Goal: Information Seeking & Learning: Find specific fact

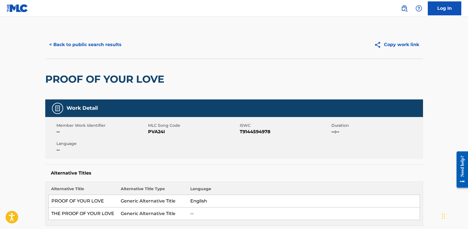
click at [77, 44] on button "< Back to public search results" at bounding box center [85, 45] width 80 height 14
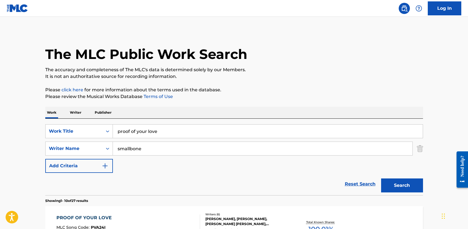
scroll to position [95, 0]
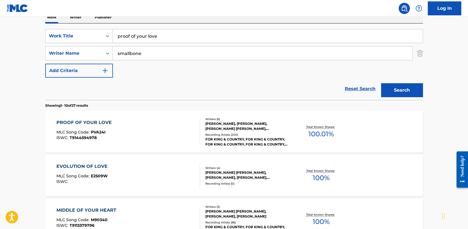
drag, startPoint x: 167, startPoint y: 36, endPoint x: 20, endPoint y: 31, distance: 147.7
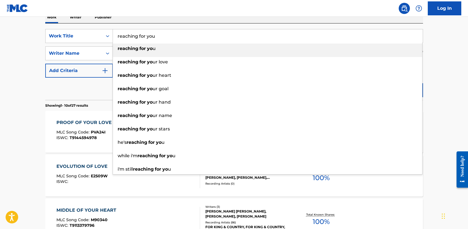
type input "reaching for you"
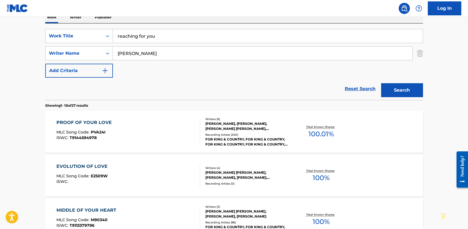
type input "[PERSON_NAME]"
click at [406, 86] on button "Search" at bounding box center [402, 90] width 42 height 14
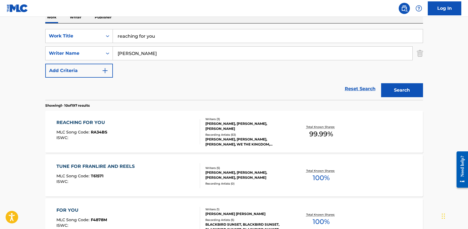
click at [75, 120] on div "REACHING FOR YOU" at bounding box center [81, 122] width 51 height 7
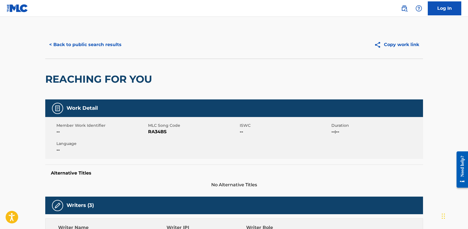
click at [94, 40] on button "< Back to public search results" at bounding box center [85, 45] width 80 height 14
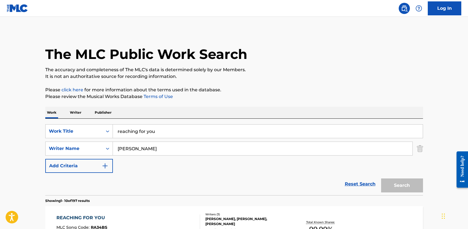
scroll to position [95, 0]
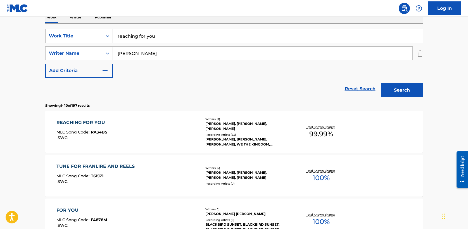
drag, startPoint x: 160, startPoint y: 37, endPoint x: 70, endPoint y: 36, distance: 90.6
click at [70, 36] on div "SearchWithCriteria5a2173f0-7a6b-48a5-aaeb-ae2f49c14e6e Work Title reaching for …" at bounding box center [234, 36] width 378 height 14
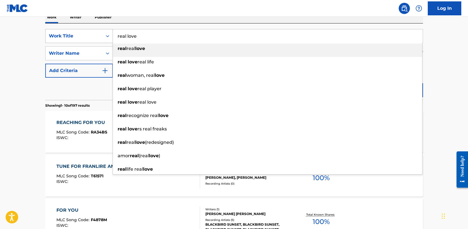
type input "real love"
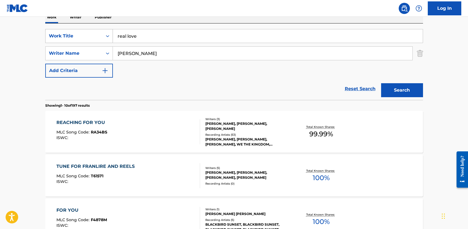
type input "[PERSON_NAME]"
click at [381, 83] on button "Search" at bounding box center [402, 90] width 42 height 14
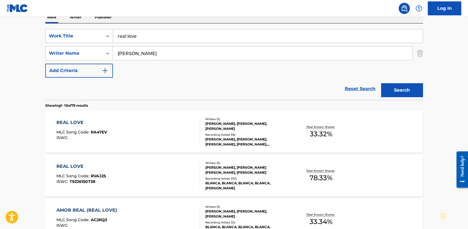
click at [80, 124] on div "REAL LOVE" at bounding box center [81, 122] width 51 height 7
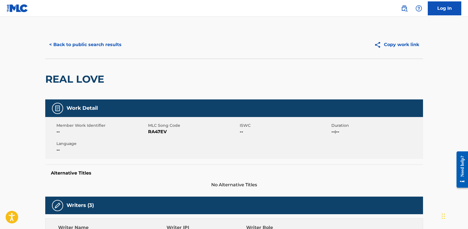
click at [67, 41] on button "< Back to public search results" at bounding box center [85, 45] width 80 height 14
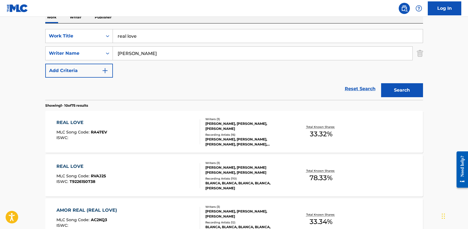
drag, startPoint x: 155, startPoint y: 41, endPoint x: 39, endPoint y: 34, distance: 116.8
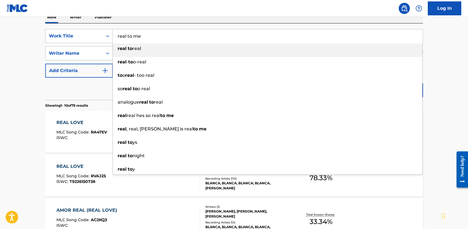
type input "real to me"
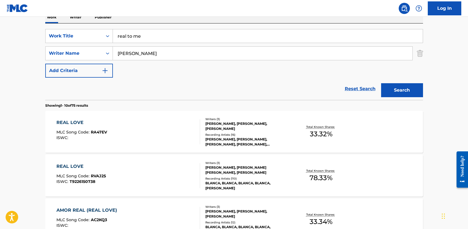
type input "[PERSON_NAME]"
click at [381, 83] on button "Search" at bounding box center [402, 90] width 42 height 14
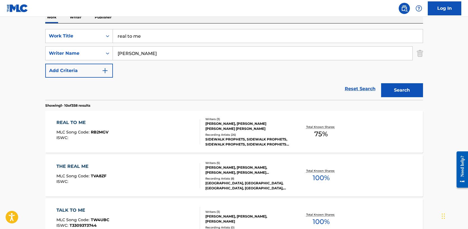
click at [78, 121] on div "REAL TO ME" at bounding box center [82, 122] width 52 height 7
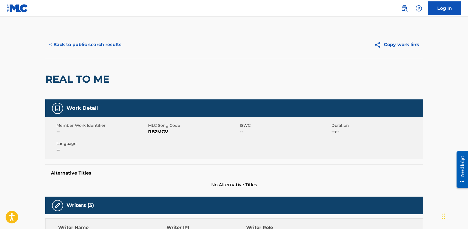
click at [85, 45] on button "< Back to public search results" at bounding box center [85, 45] width 80 height 14
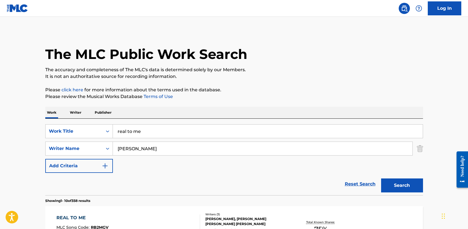
scroll to position [95, 0]
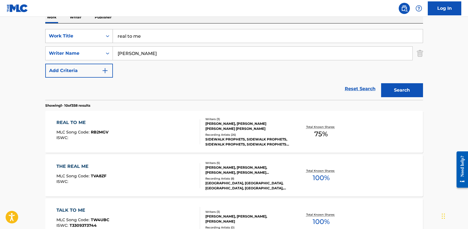
drag, startPoint x: 160, startPoint y: 39, endPoint x: 69, endPoint y: 34, distance: 91.3
click at [69, 34] on div "SearchWithCriteria5a2173f0-7a6b-48a5-aaeb-ae2f49c14e6e Work Title real to me" at bounding box center [234, 36] width 378 height 14
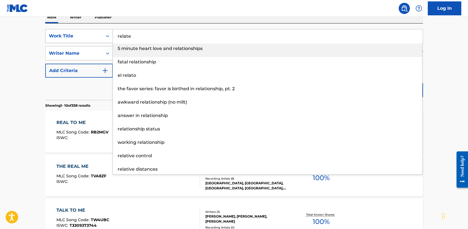
type input "relate"
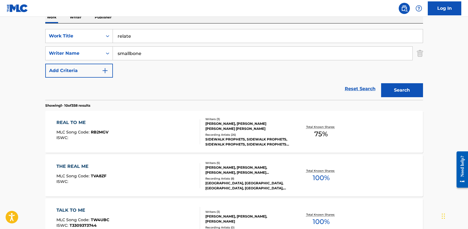
type input "smallbone"
click at [399, 87] on button "Search" at bounding box center [402, 90] width 42 height 14
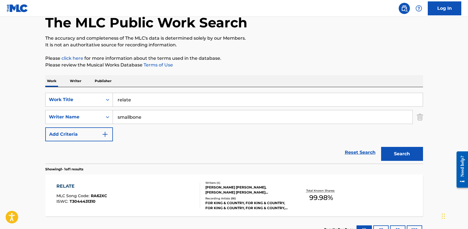
scroll to position [75, 0]
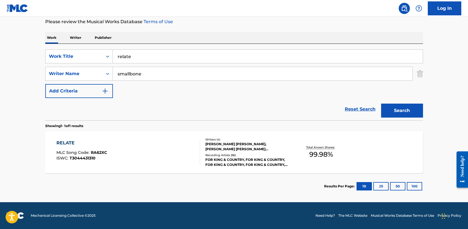
click at [68, 144] on div "RELATE" at bounding box center [81, 143] width 51 height 7
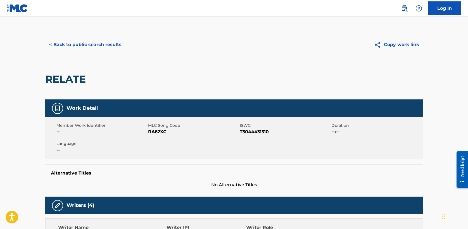
click at [70, 40] on button "< Back to public search results" at bounding box center [85, 45] width 80 height 14
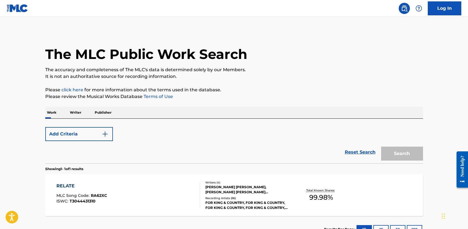
scroll to position [43, 0]
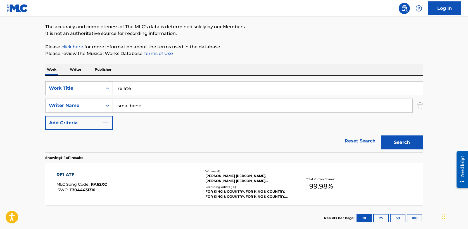
drag, startPoint x: 137, startPoint y: 92, endPoint x: 72, endPoint y: 85, distance: 66.1
click at [72, 85] on div "SearchWithCriteria5a2173f0-7a6b-48a5-aaeb-ae2f49c14e6e Work Title relate" at bounding box center [234, 88] width 378 height 14
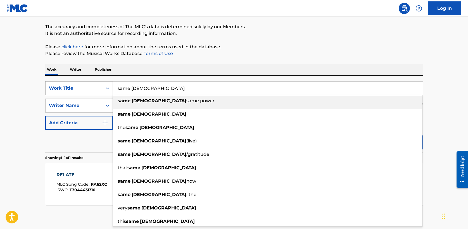
type input "same [DEMOGRAPHIC_DATA]"
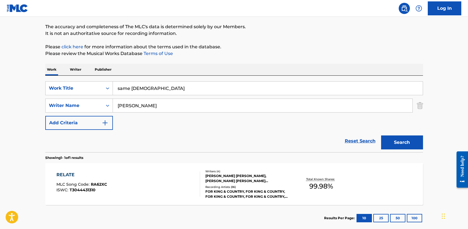
type input "[PERSON_NAME]"
click at [407, 141] on button "Search" at bounding box center [402, 143] width 42 height 14
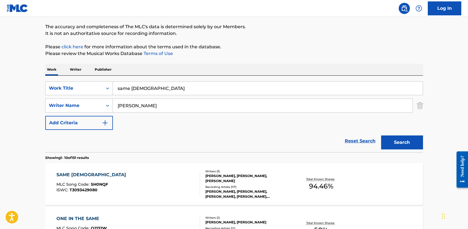
click at [75, 174] on div "SAME [DEMOGRAPHIC_DATA]" at bounding box center [92, 175] width 72 height 7
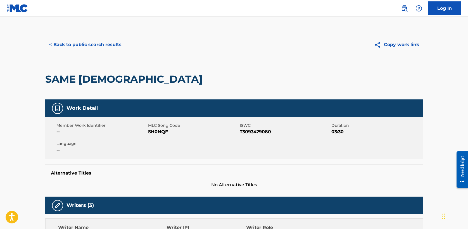
click at [87, 47] on button "< Back to public search results" at bounding box center [85, 45] width 80 height 14
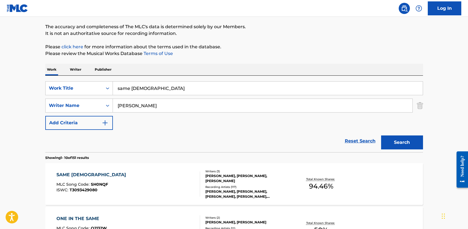
drag, startPoint x: 150, startPoint y: 89, endPoint x: 26, endPoint y: 88, distance: 123.8
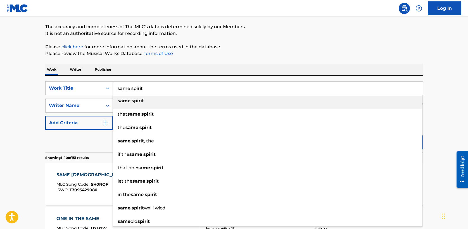
type input "same spirit"
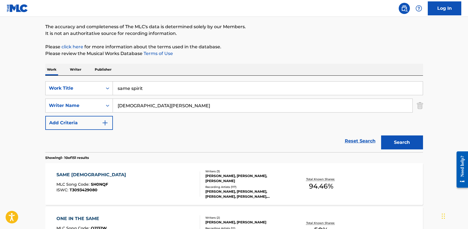
type input "[DEMOGRAPHIC_DATA][PERSON_NAME]"
click at [381, 136] on button "Search" at bounding box center [402, 143] width 42 height 14
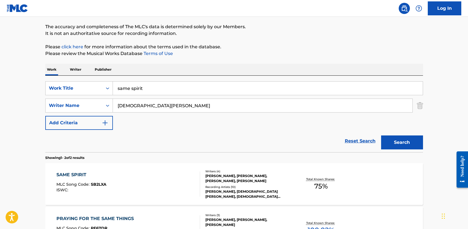
click at [80, 174] on div "SAME SPIRIT" at bounding box center [81, 175] width 50 height 7
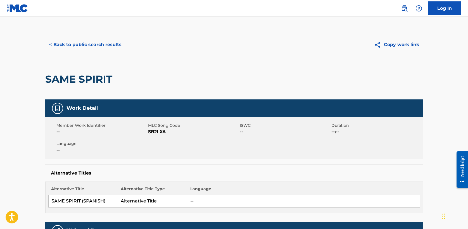
click at [81, 48] on button "< Back to public search results" at bounding box center [85, 45] width 80 height 14
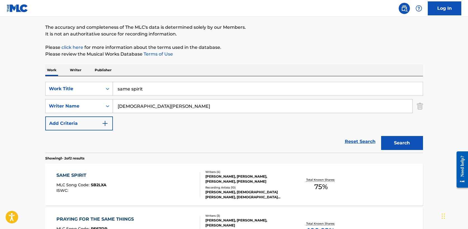
drag, startPoint x: 153, startPoint y: 90, endPoint x: 27, endPoint y: 84, distance: 125.7
click at [27, 84] on main "The MLC Public Work Search The accuracy and completeness of The MLC's data is d…" at bounding box center [234, 126] width 468 height 304
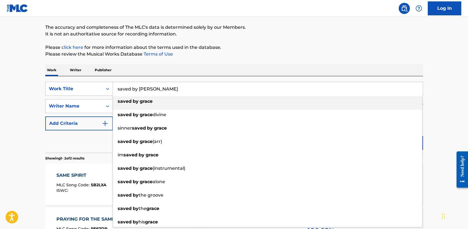
type input "saved by [PERSON_NAME]"
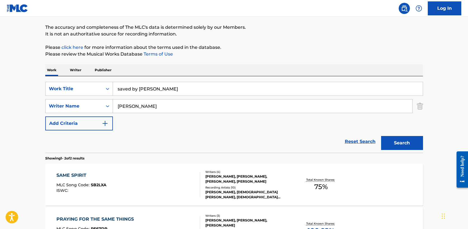
type input "[PERSON_NAME]"
click at [413, 141] on button "Search" at bounding box center [402, 143] width 42 height 14
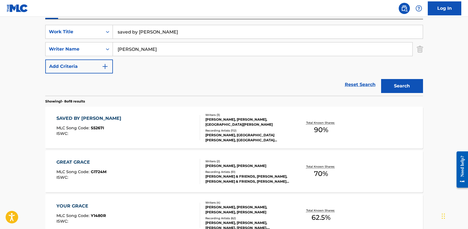
scroll to position [104, 0]
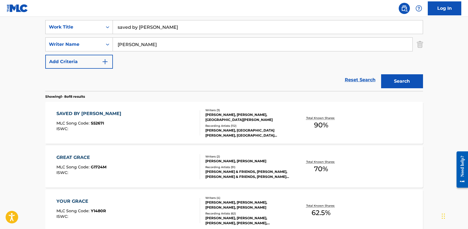
click at [91, 112] on div "SAVED BY [PERSON_NAME]" at bounding box center [90, 113] width 68 height 7
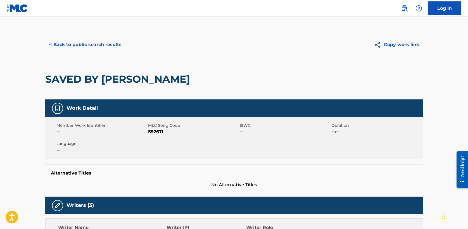
click at [88, 42] on button "< Back to public search results" at bounding box center [85, 45] width 80 height 14
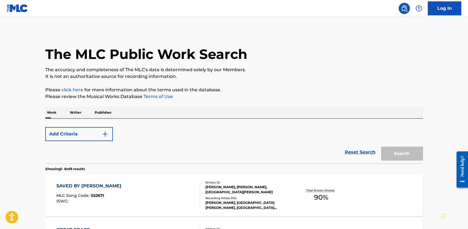
scroll to position [104, 0]
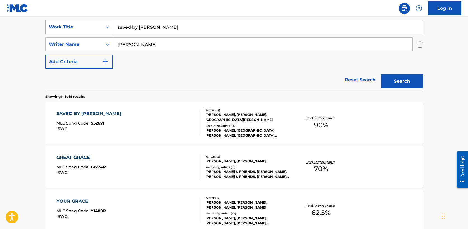
drag, startPoint x: 143, startPoint y: 28, endPoint x: 46, endPoint y: 24, distance: 96.5
click at [46, 24] on div "SearchWithCriteria5a2173f0-7a6b-48a5-aaeb-ae2f49c14e6e Work Title saved by [PER…" at bounding box center [234, 27] width 378 height 14
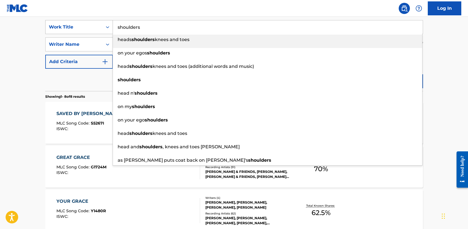
type input "shoulders"
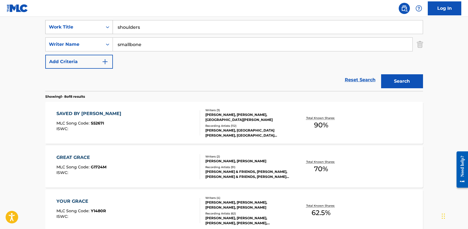
type input "smallbone"
click at [381, 74] on button "Search" at bounding box center [402, 81] width 42 height 14
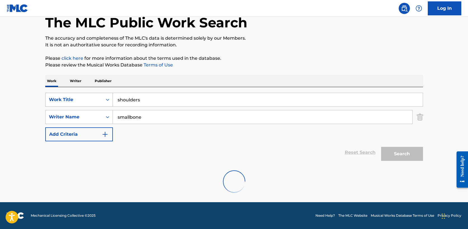
scroll to position [75, 0]
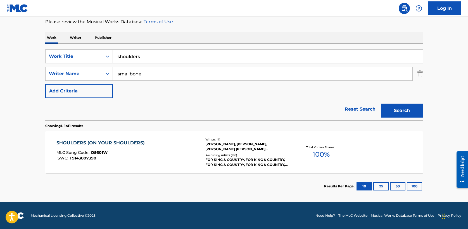
click at [113, 144] on div "SHOULDERS (ON YOUR SHOULDERS)" at bounding box center [101, 143] width 91 height 7
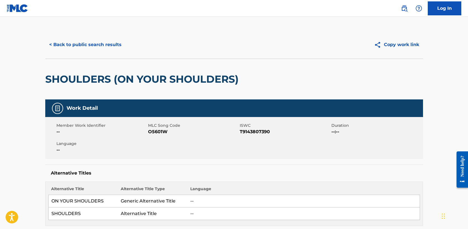
click at [78, 41] on button "< Back to public search results" at bounding box center [85, 45] width 80 height 14
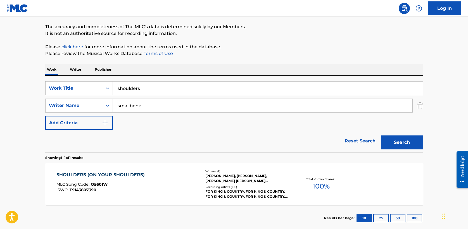
drag, startPoint x: 150, startPoint y: 88, endPoint x: 30, endPoint y: 86, distance: 119.7
click at [30, 86] on main "The MLC Public Work Search The accuracy and completeness of The MLC's data is d…" at bounding box center [234, 104] width 468 height 261
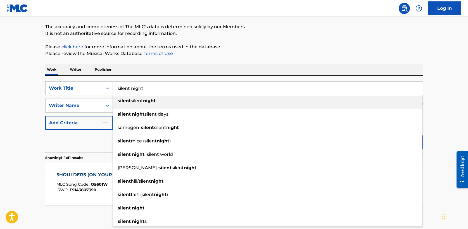
type input "silent night"
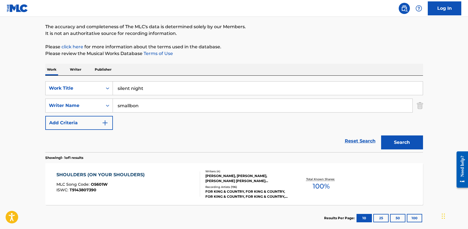
type input "smallbone"
click at [381, 136] on button "Search" at bounding box center [402, 143] width 42 height 14
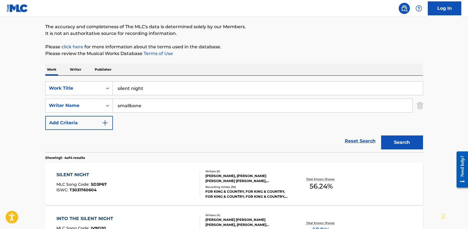
scroll to position [93, 0]
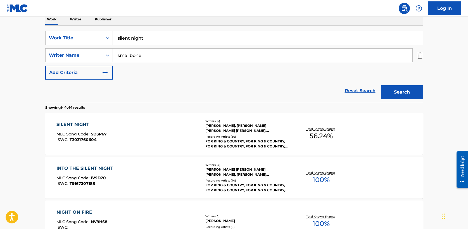
click at [78, 124] on div "SILENT NIGHT" at bounding box center [81, 124] width 50 height 7
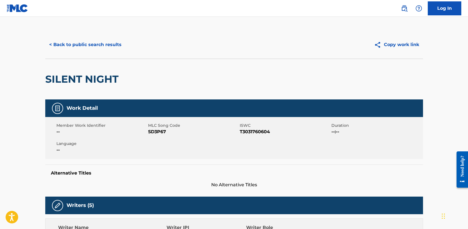
click at [95, 44] on button "< Back to public search results" at bounding box center [85, 45] width 80 height 14
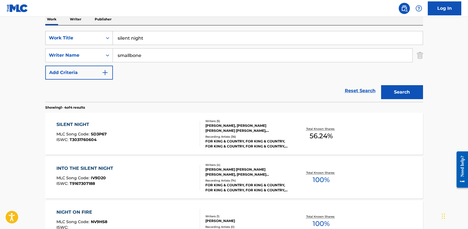
drag, startPoint x: 153, startPoint y: 40, endPoint x: 67, endPoint y: 32, distance: 86.7
click at [67, 32] on div "SearchWithCriteria5a2173f0-7a6b-48a5-aaeb-ae2f49c14e6e Work Title silent night" at bounding box center [234, 38] width 378 height 14
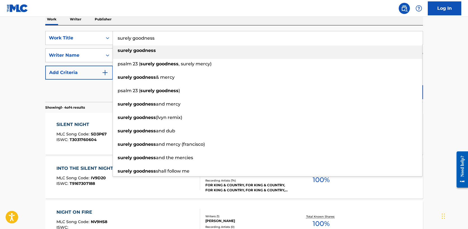
type input "surely goodness"
click at [46, 57] on div "Writer Name" at bounding box center [74, 55] width 57 height 11
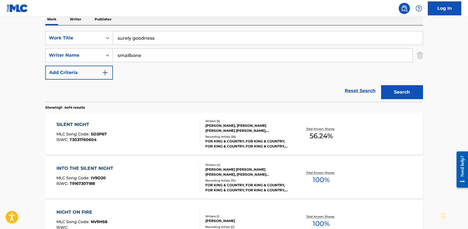
click at [144, 53] on input "smallbone" at bounding box center [263, 55] width 300 height 13
drag, startPoint x: 152, startPoint y: 55, endPoint x: 49, endPoint y: 52, distance: 102.4
click at [49, 52] on div "SearchWithCriteriae5fac2ee-40d2-43b8-ab10-bd0fa638ecd9 Writer Name smallbone" at bounding box center [234, 55] width 378 height 14
type input "[PERSON_NAME]"
click at [406, 89] on button "Search" at bounding box center [402, 92] width 42 height 14
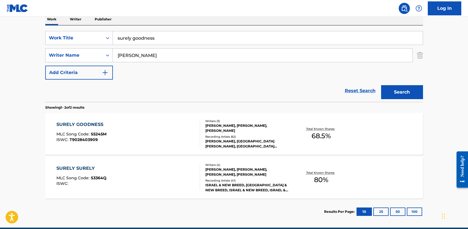
click at [91, 124] on div "SURELY GOODNESS" at bounding box center [81, 124] width 50 height 7
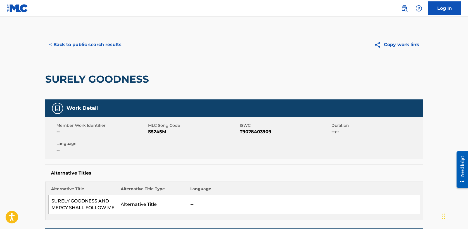
click at [88, 42] on button "< Back to public search results" at bounding box center [85, 45] width 80 height 14
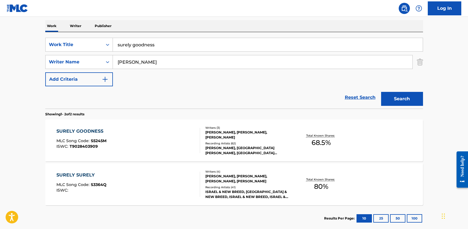
drag, startPoint x: 174, startPoint y: 45, endPoint x: 25, endPoint y: 43, distance: 148.7
click at [25, 43] on main "The MLC Public Work Search The accuracy and completeness of The MLC's data is d…" at bounding box center [234, 82] width 468 height 304
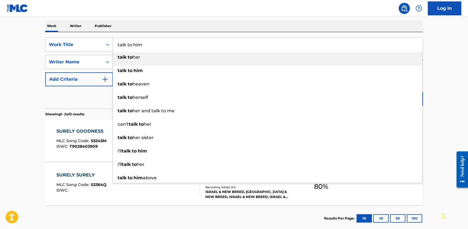
type input "talk to him"
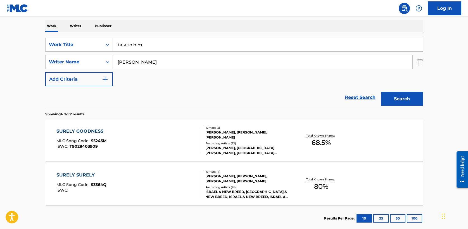
type input "[PERSON_NAME]"
click at [381, 92] on button "Search" at bounding box center [402, 99] width 42 height 14
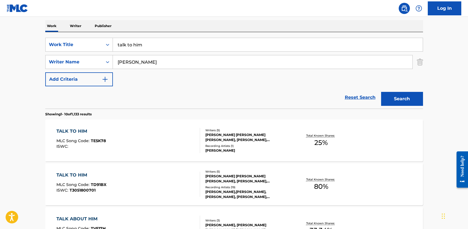
click at [81, 130] on div "TALK TO HIM" at bounding box center [80, 131] width 49 height 7
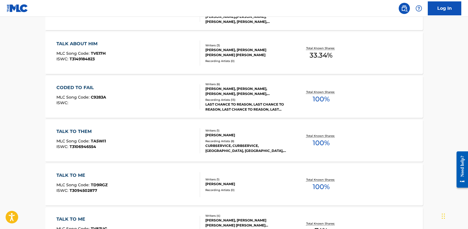
scroll to position [87, 0]
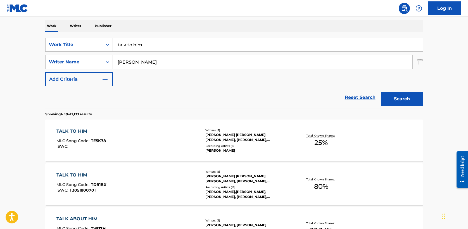
drag, startPoint x: 155, startPoint y: 41, endPoint x: 86, endPoint y: 36, distance: 68.5
click at [86, 36] on div "SearchWithCriteria5a2173f0-7a6b-48a5-aaeb-ae2f49c14e6e Work Title talk to him S…" at bounding box center [234, 70] width 378 height 77
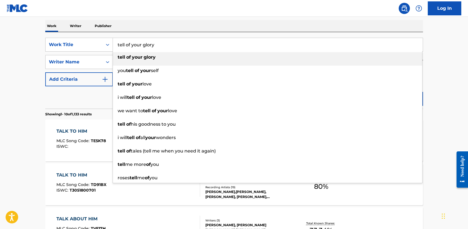
type input "tell of your glory"
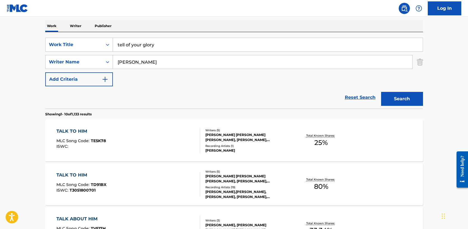
type input "[PERSON_NAME]"
click at [381, 92] on button "Search" at bounding box center [402, 99] width 42 height 14
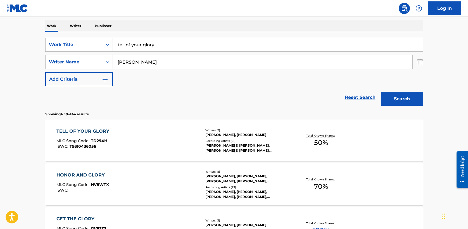
click at [102, 133] on div "TELL OF YOUR GLORY" at bounding box center [84, 131] width 56 height 7
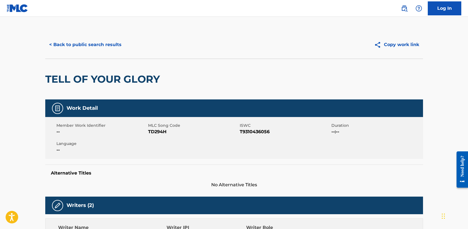
click at [102, 44] on button "< Back to public search results" at bounding box center [85, 45] width 80 height 14
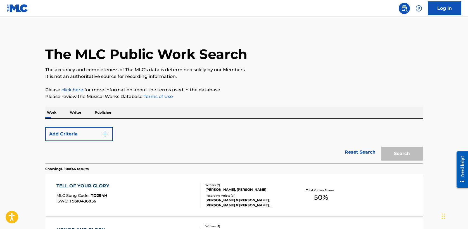
scroll to position [87, 0]
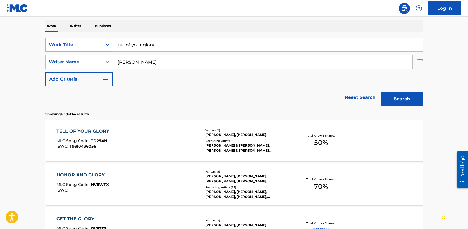
drag, startPoint x: 149, startPoint y: 46, endPoint x: 47, endPoint y: 42, distance: 102.4
click at [47, 42] on div "SearchWithCriteria5a2173f0-7a6b-48a5-aaeb-ae2f49c14e6e Work Title tell of your …" at bounding box center [234, 45] width 378 height 14
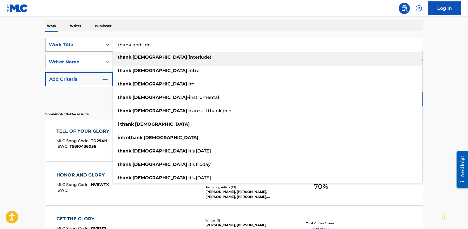
type input "thank god i do"
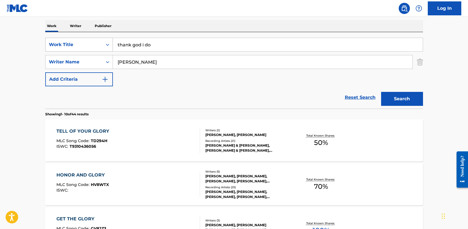
type input "[PERSON_NAME]"
click at [381, 92] on button "Search" at bounding box center [402, 99] width 42 height 14
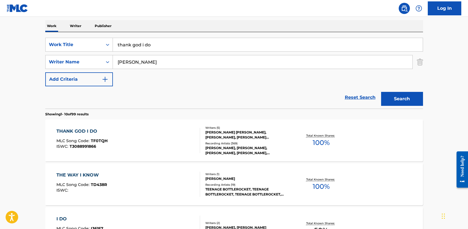
click at [87, 130] on div "THANK GOD I DO" at bounding box center [81, 131] width 51 height 7
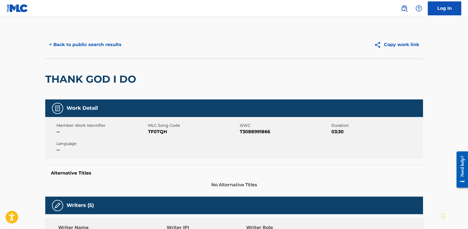
click at [79, 51] on button "< Back to public search results" at bounding box center [85, 45] width 80 height 14
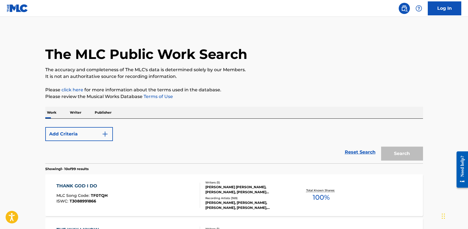
scroll to position [87, 0]
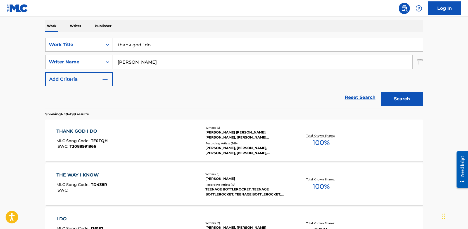
drag, startPoint x: 165, startPoint y: 45, endPoint x: 35, endPoint y: 44, distance: 130.0
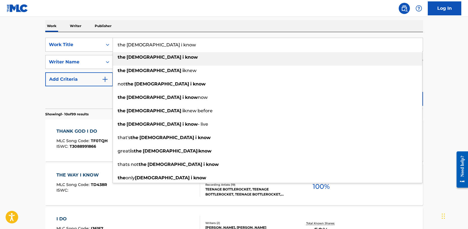
type input "the [DEMOGRAPHIC_DATA] i know"
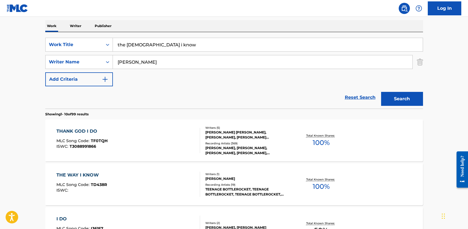
type input "[PERSON_NAME]"
click at [381, 92] on button "Search" at bounding box center [402, 99] width 42 height 14
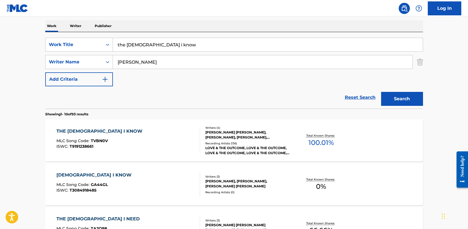
click at [89, 131] on div "THE [DEMOGRAPHIC_DATA] I KNOW" at bounding box center [100, 131] width 89 height 7
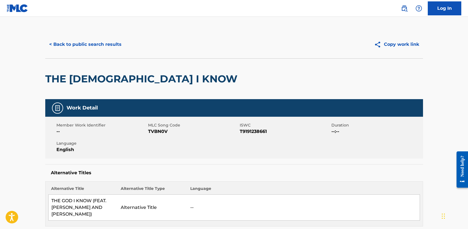
click at [89, 42] on button "< Back to public search results" at bounding box center [85, 44] width 80 height 14
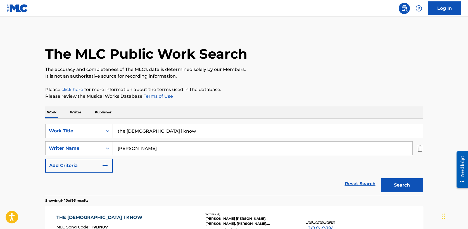
scroll to position [87, 0]
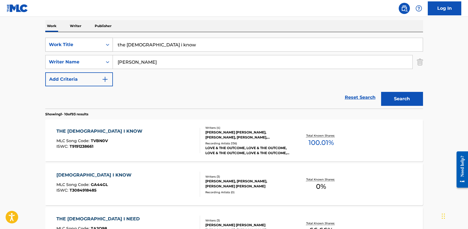
drag, startPoint x: 160, startPoint y: 43, endPoint x: 69, endPoint y: 40, distance: 90.9
click at [69, 40] on div "SearchWithCriteria5a2173f0-7a6b-48a5-aaeb-ae2f49c14e6e Work Title the god i know" at bounding box center [234, 45] width 378 height 14
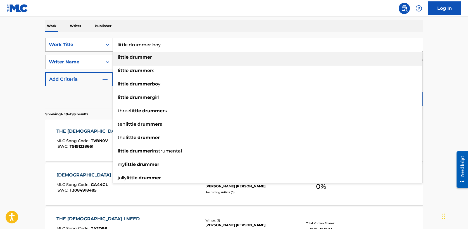
type input "little drummer boy"
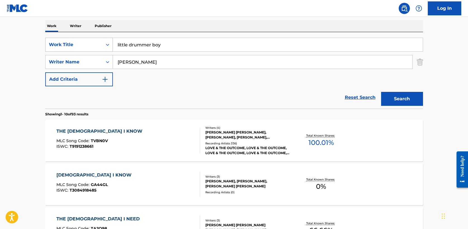
type input "[PERSON_NAME]"
click at [381, 92] on button "Search" at bounding box center [402, 99] width 42 height 14
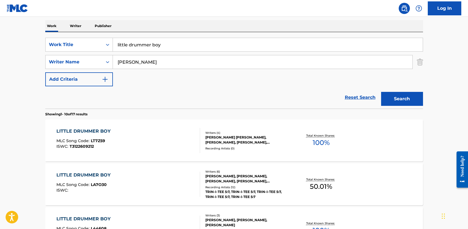
click at [93, 131] on div "LITTLE DRUMMER BOY" at bounding box center [84, 131] width 57 height 7
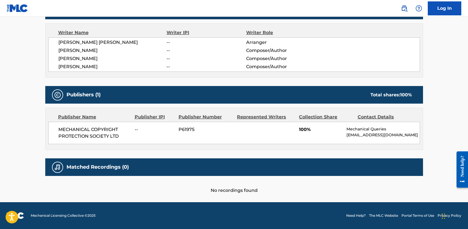
scroll to position [199, 0]
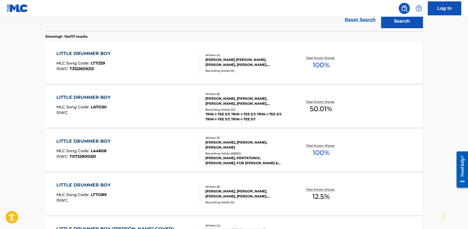
scroll to position [175, 0]
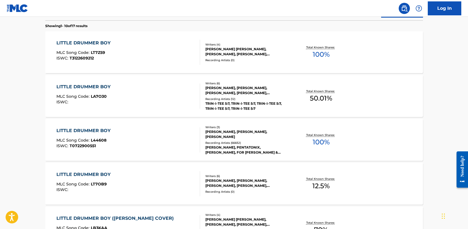
click at [104, 129] on div "LITTLE DRUMMER BOY" at bounding box center [84, 130] width 57 height 7
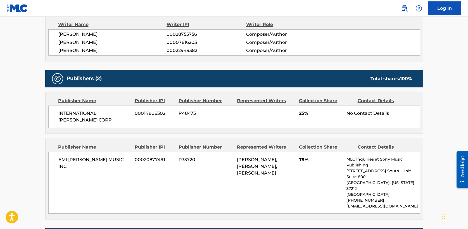
scroll to position [428, 0]
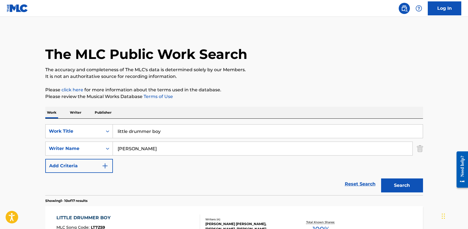
drag, startPoint x: 170, startPoint y: 132, endPoint x: 22, endPoint y: 130, distance: 148.4
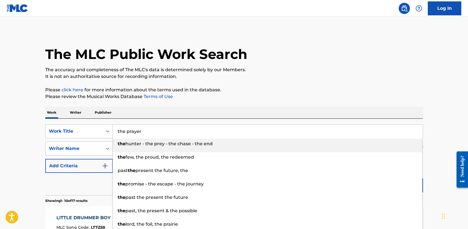
type input "the prayer"
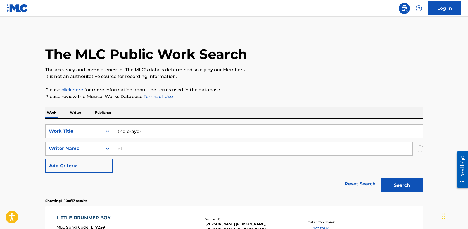
type input "e"
type input "[PERSON_NAME]"
click at [381, 179] on button "Search" at bounding box center [402, 186] width 42 height 14
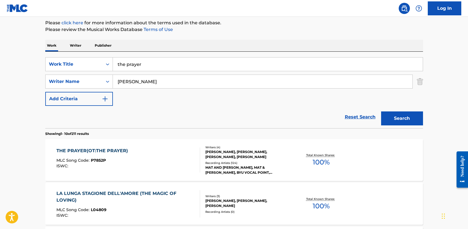
scroll to position [72, 0]
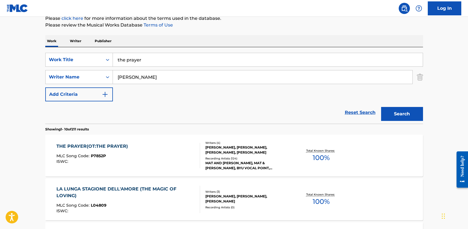
click at [107, 146] on div "THE PRAYER(OT:THE PRAYER)" at bounding box center [93, 146] width 74 height 7
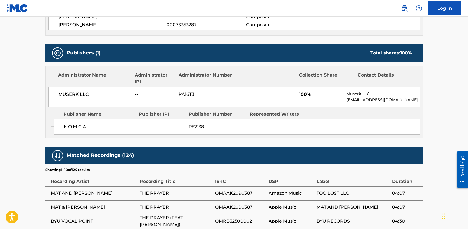
scroll to position [239, 0]
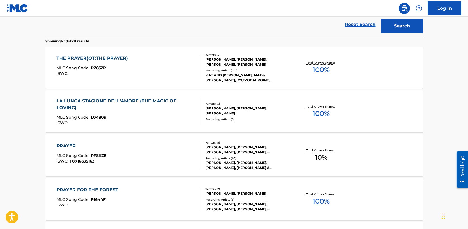
scroll to position [160, 0]
click at [73, 147] on div "PRAYER" at bounding box center [81, 146] width 50 height 7
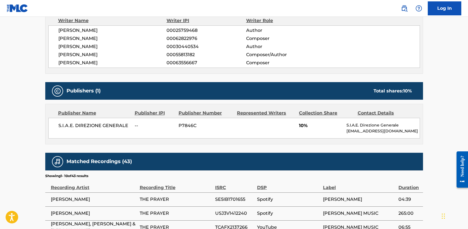
scroll to position [204, 0]
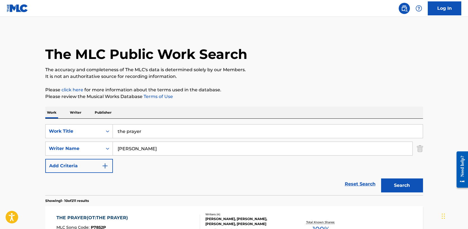
drag, startPoint x: 129, startPoint y: 152, endPoint x: 34, endPoint y: 146, distance: 94.7
type input "[PERSON_NAME]"
click at [381, 179] on button "Search" at bounding box center [402, 186] width 42 height 14
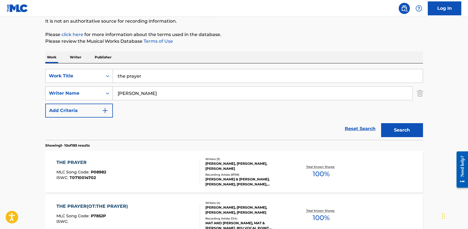
scroll to position [63, 0]
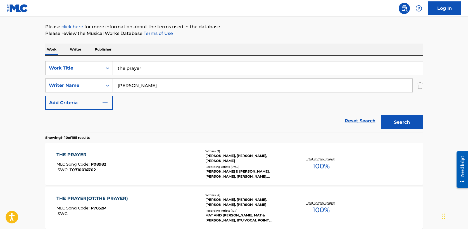
click at [72, 154] on div "THE PRAYER" at bounding box center [81, 155] width 50 height 7
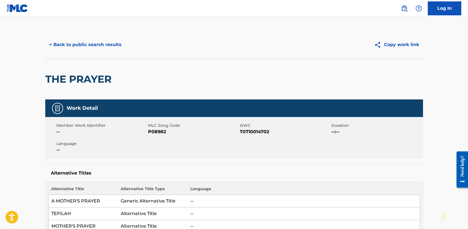
click at [108, 45] on button "< Back to public search results" at bounding box center [85, 45] width 80 height 14
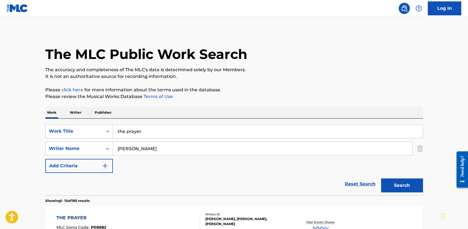
scroll to position [63, 0]
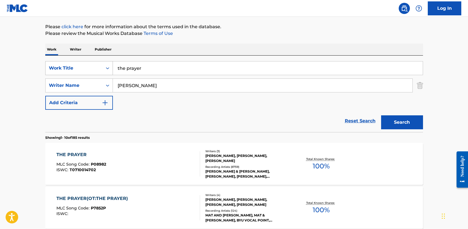
drag, startPoint x: 153, startPoint y: 69, endPoint x: 45, endPoint y: 67, distance: 107.6
click at [45, 67] on div "SearchWithCriteria5a2173f0-7a6b-48a5-aaeb-ae2f49c14e6e Work Title the prayer" at bounding box center [234, 68] width 378 height 14
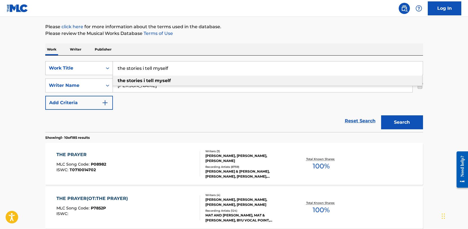
type input "the stories i tell myself"
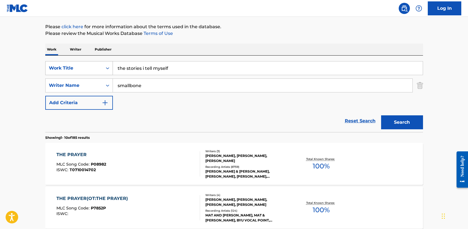
type input "smallbone"
click at [381, 115] on button "Search" at bounding box center [402, 122] width 42 height 14
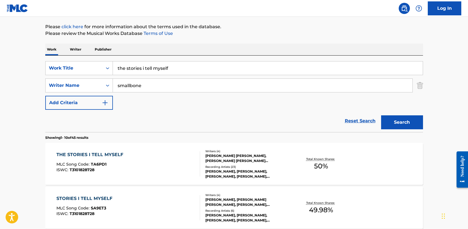
click at [88, 154] on div "THE STORIES I TELL MYSELF" at bounding box center [91, 155] width 70 height 7
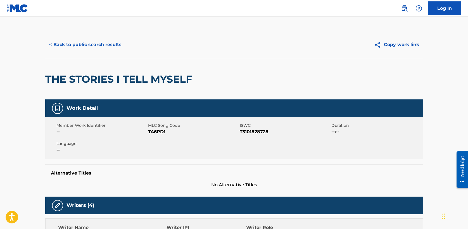
click at [83, 44] on button "< Back to public search results" at bounding box center [85, 45] width 80 height 14
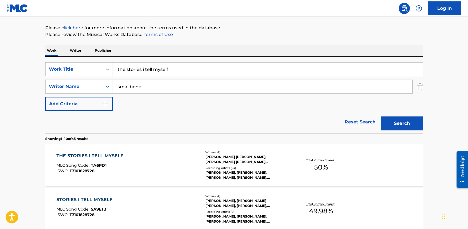
drag, startPoint x: 185, startPoint y: 70, endPoint x: 30, endPoint y: 69, distance: 154.3
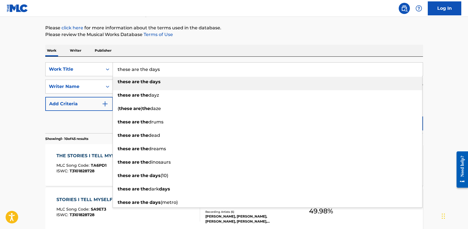
type input "these are the days"
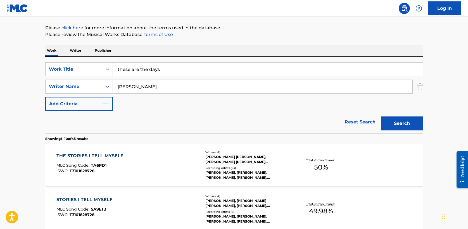
type input "[PERSON_NAME]"
click at [381, 117] on button "Search" at bounding box center [402, 124] width 42 height 14
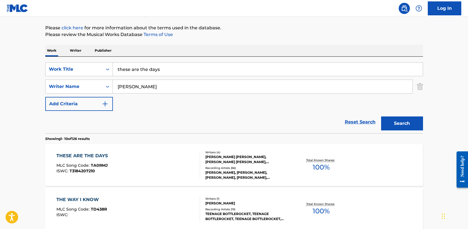
click at [100, 155] on div "THESE ARE THE DAYS" at bounding box center [83, 156] width 54 height 7
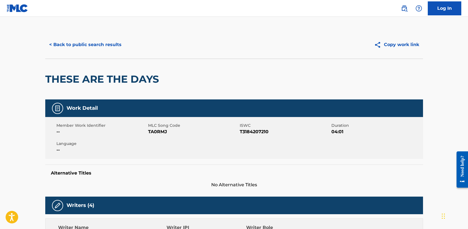
click at [80, 44] on button "< Back to public search results" at bounding box center [85, 45] width 80 height 14
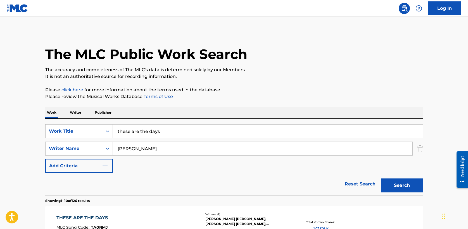
scroll to position [62, 0]
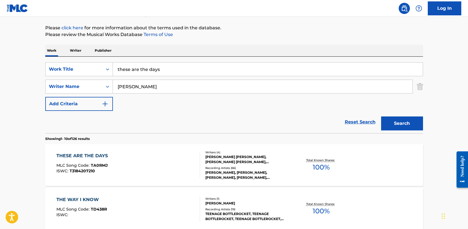
drag, startPoint x: 172, startPoint y: 69, endPoint x: 16, endPoint y: 68, distance: 156.3
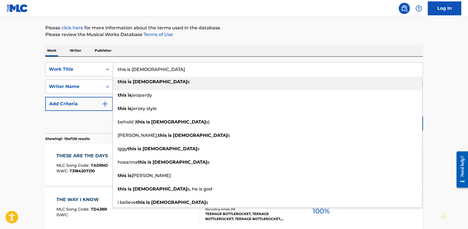
type input "this is [DEMOGRAPHIC_DATA]"
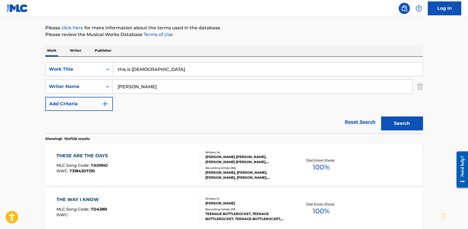
type input "[PERSON_NAME]"
click at [399, 129] on button "Search" at bounding box center [402, 124] width 42 height 14
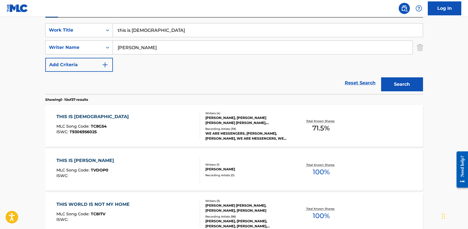
scroll to position [116, 0]
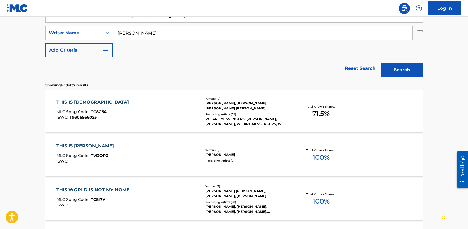
click at [85, 102] on div "THIS IS [DEMOGRAPHIC_DATA]" at bounding box center [93, 102] width 75 height 7
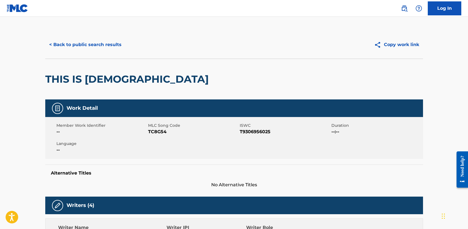
click at [93, 43] on button "< Back to public search results" at bounding box center [85, 45] width 80 height 14
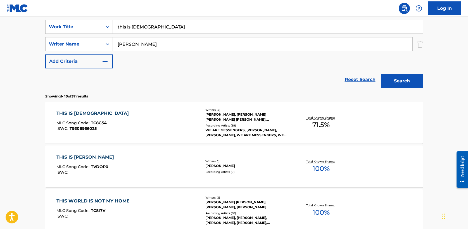
scroll to position [103, 0]
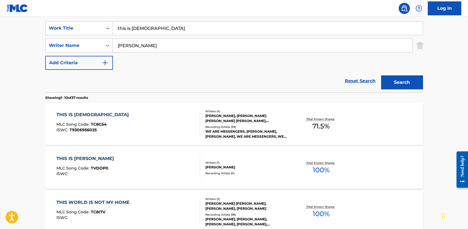
drag, startPoint x: 155, startPoint y: 27, endPoint x: 12, endPoint y: 25, distance: 142.9
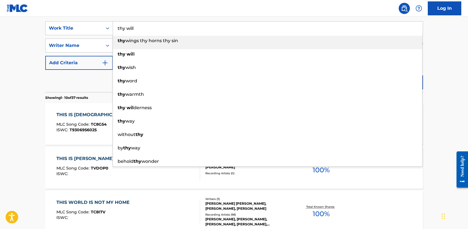
type input "thy will"
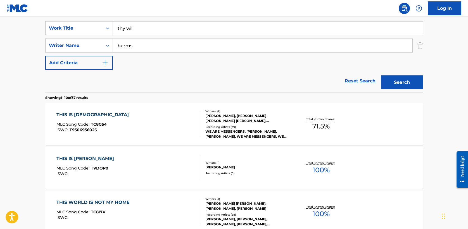
type input "herms"
click at [410, 89] on button "Search" at bounding box center [402, 82] width 42 height 14
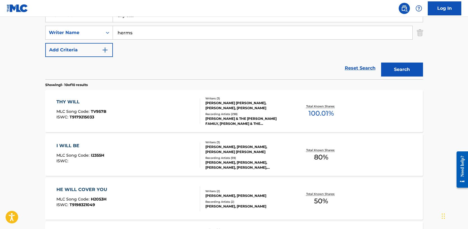
scroll to position [115, 0]
click at [73, 104] on div "THY WILL" at bounding box center [81, 102] width 50 height 7
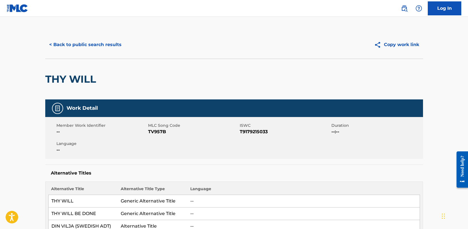
click at [87, 41] on button "< Back to public search results" at bounding box center [85, 45] width 80 height 14
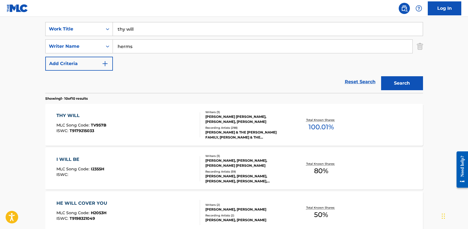
scroll to position [102, 0]
drag, startPoint x: 131, startPoint y: 30, endPoint x: 65, endPoint y: 28, distance: 65.7
click at [65, 28] on div "SearchWithCriteria5a2173f0-7a6b-48a5-aaeb-ae2f49c14e6e Work Title thy will" at bounding box center [234, 29] width 378 height 14
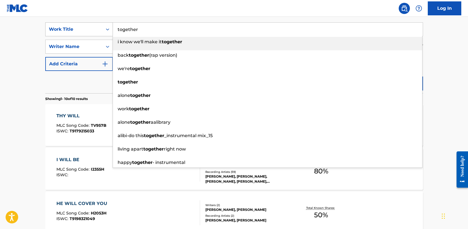
type input "together"
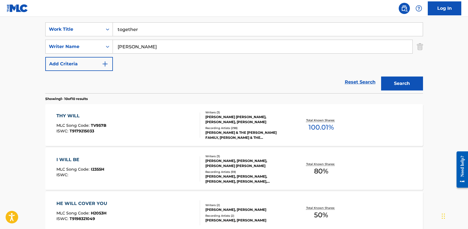
type input "[PERSON_NAME]"
click at [408, 79] on button "Search" at bounding box center [402, 84] width 42 height 14
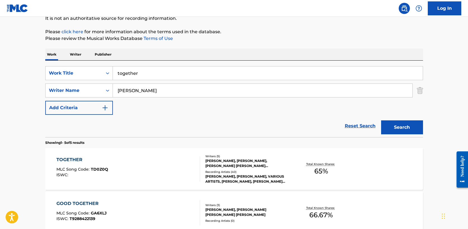
scroll to position [70, 0]
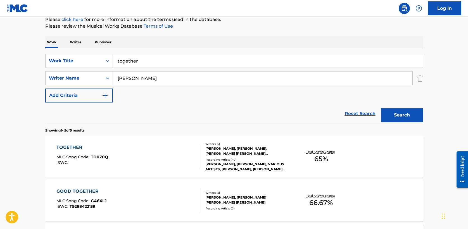
click at [71, 146] on div "TOGETHER" at bounding box center [82, 147] width 52 height 7
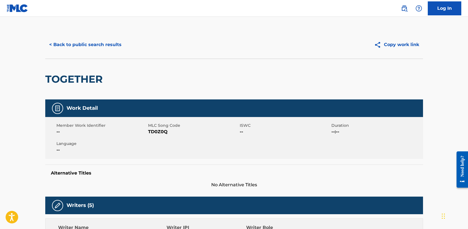
click at [77, 40] on button "< Back to public search results" at bounding box center [85, 45] width 80 height 14
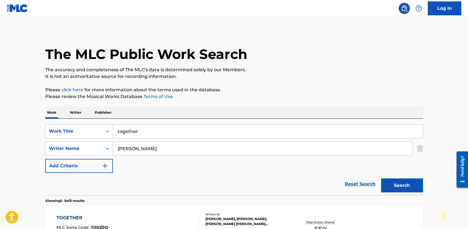
scroll to position [70, 0]
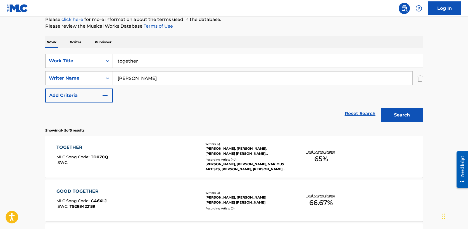
drag, startPoint x: 152, startPoint y: 65, endPoint x: 82, endPoint y: 56, distance: 70.7
click at [82, 56] on div "SearchWithCriteria5a2173f0-7a6b-48a5-aaeb-ae2f49c14e6e Work Title together" at bounding box center [234, 61] width 378 height 14
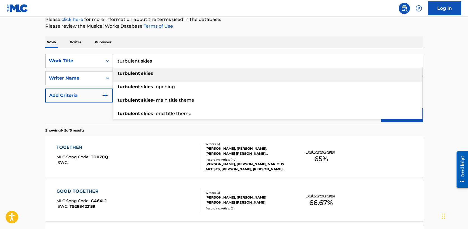
type input "turbulent skies"
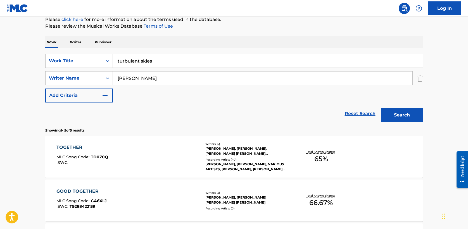
type input "[PERSON_NAME]"
click at [411, 117] on button "Search" at bounding box center [402, 115] width 42 height 14
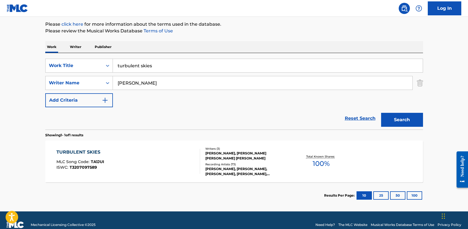
scroll to position [66, 0]
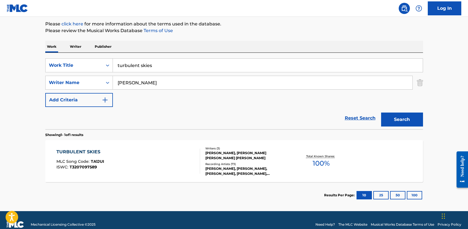
click at [95, 152] on div "TURBULENT SKIES" at bounding box center [80, 152] width 48 height 7
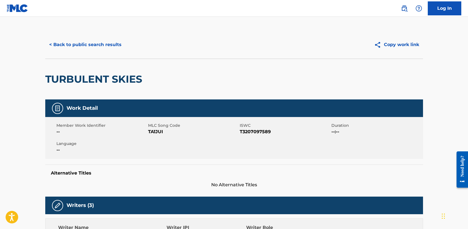
click at [94, 42] on button "< Back to public search results" at bounding box center [85, 45] width 80 height 14
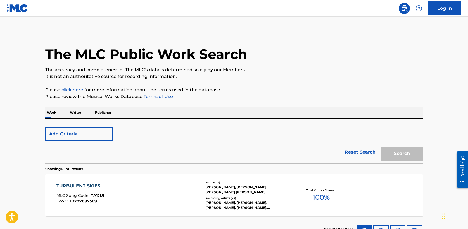
scroll to position [43, 0]
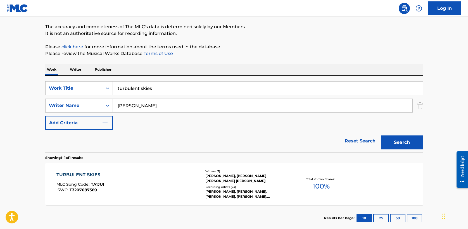
drag, startPoint x: 161, startPoint y: 87, endPoint x: 44, endPoint y: 87, distance: 116.8
click at [44, 87] on div "The MLC Public Work Search The accuracy and completeness of The MLC's data is d…" at bounding box center [234, 110] width 391 height 244
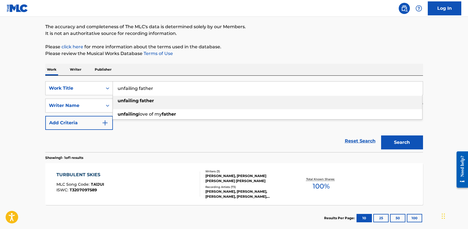
type input "unfailing father"
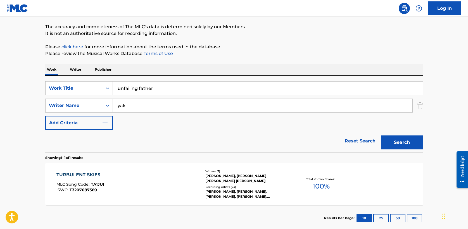
type input "yak"
click at [399, 143] on button "Search" at bounding box center [402, 143] width 42 height 14
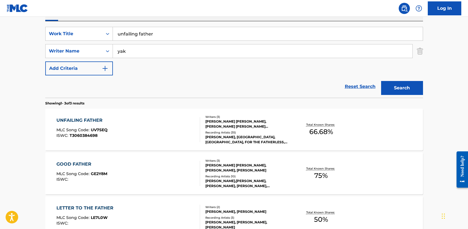
scroll to position [100, 0]
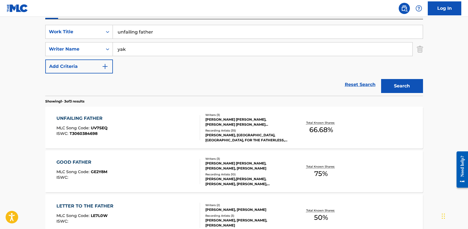
click at [93, 119] on div "UNFAILING FATHER" at bounding box center [81, 118] width 51 height 7
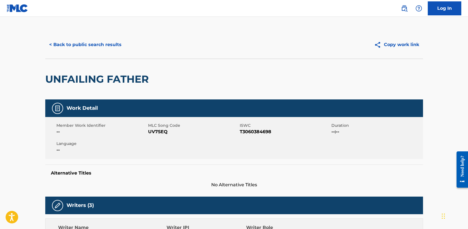
click at [85, 45] on button "< Back to public search results" at bounding box center [85, 45] width 80 height 14
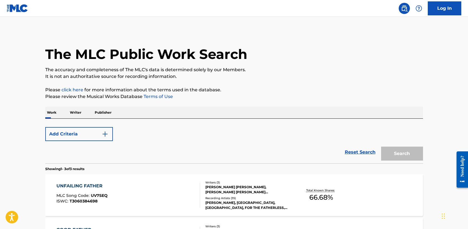
scroll to position [100, 0]
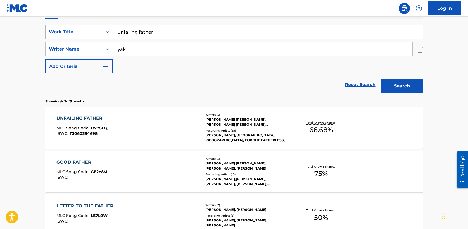
drag, startPoint x: 164, startPoint y: 32, endPoint x: 72, endPoint y: 26, distance: 91.3
click at [72, 26] on div "SearchWithCriteria5a2173f0-7a6b-48a5-aaeb-ae2f49c14e6e Work Title unfailing fat…" at bounding box center [234, 32] width 378 height 14
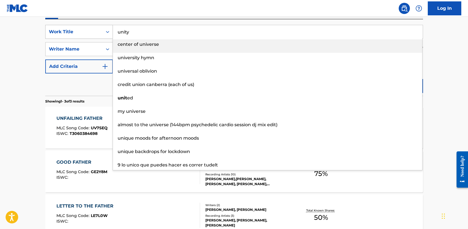
type input "unity"
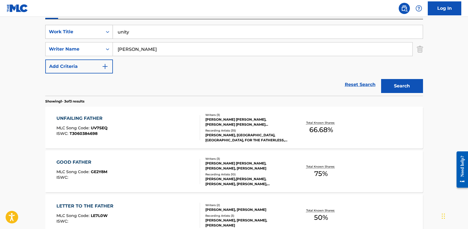
type input "[PERSON_NAME]"
click at [381, 79] on button "Search" at bounding box center [402, 86] width 42 height 14
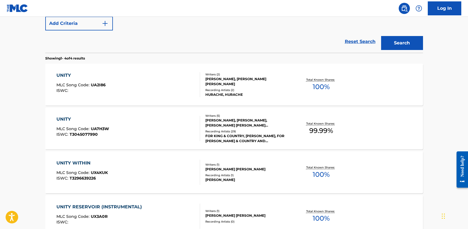
scroll to position [144, 0]
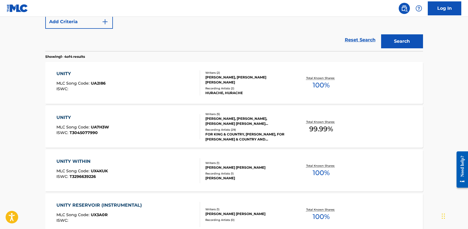
click at [62, 116] on div "UNITY" at bounding box center [82, 117] width 53 height 7
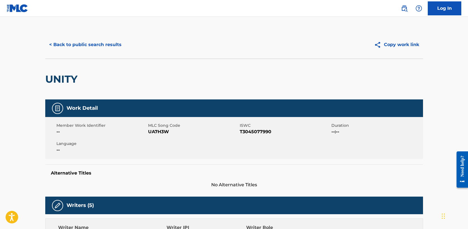
click at [72, 46] on button "< Back to public search results" at bounding box center [85, 45] width 80 height 14
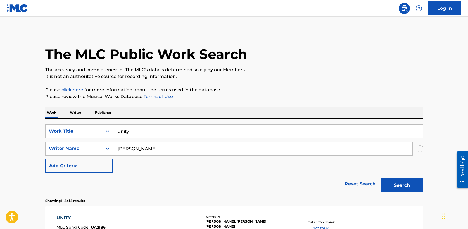
drag, startPoint x: 137, startPoint y: 132, endPoint x: 38, endPoint y: 130, distance: 98.7
click at [38, 130] on main "The MLC Public Work Search The accuracy and completeness of The MLC's data is d…" at bounding box center [234, 213] width 468 height 392
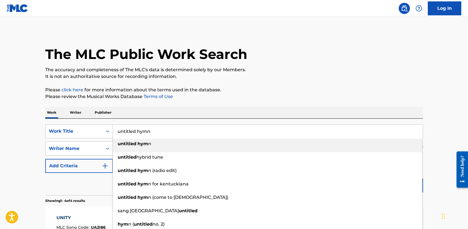
type input "untitled hymn"
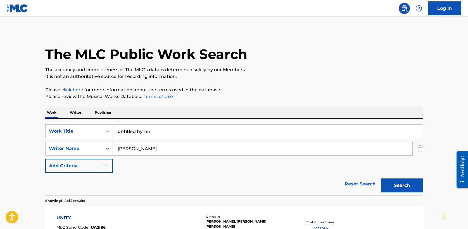
type input "[PERSON_NAME]"
click at [381, 179] on button "Search" at bounding box center [402, 186] width 42 height 14
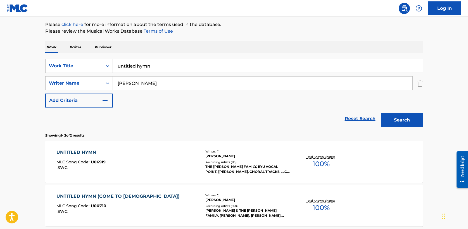
scroll to position [68, 0]
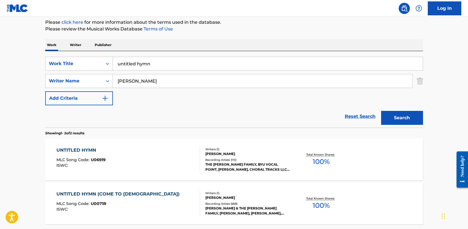
click at [81, 150] on div "UNTITLED HYMN" at bounding box center [80, 150] width 49 height 7
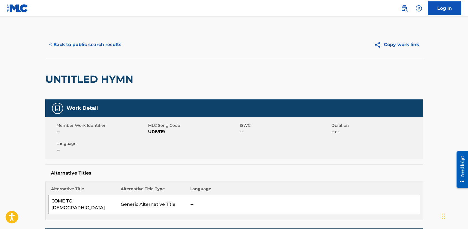
click at [74, 44] on button "< Back to public search results" at bounding box center [85, 45] width 80 height 14
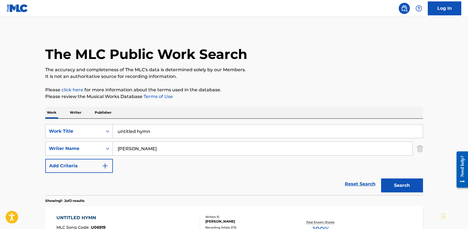
scroll to position [68, 0]
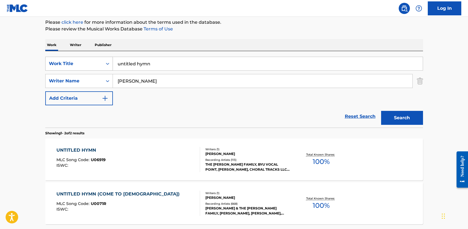
drag, startPoint x: 178, startPoint y: 66, endPoint x: 66, endPoint y: 64, distance: 112.4
click at [66, 64] on div "SearchWithCriteria5a2173f0-7a6b-48a5-aaeb-ae2f49c14e6e Work Title untitled hymn" at bounding box center [234, 64] width 378 height 14
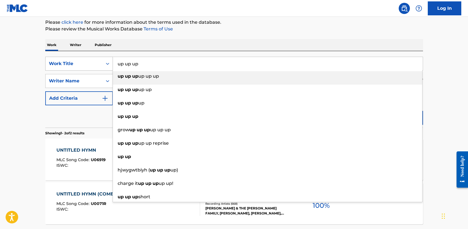
type input "up up up"
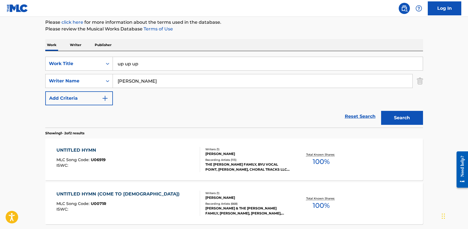
type input "[PERSON_NAME]"
click at [408, 121] on button "Search" at bounding box center [402, 118] width 42 height 14
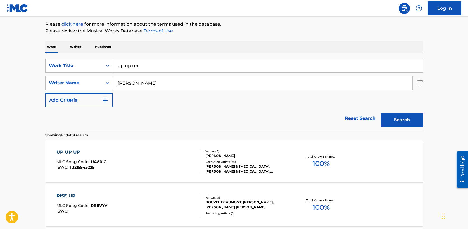
scroll to position [68, 0]
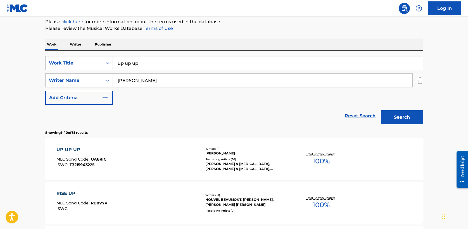
click at [72, 148] on div "UP UP UP" at bounding box center [81, 149] width 50 height 7
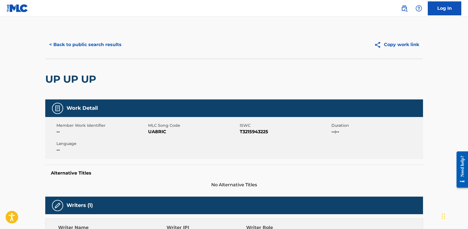
click at [89, 46] on button "< Back to public search results" at bounding box center [85, 45] width 80 height 14
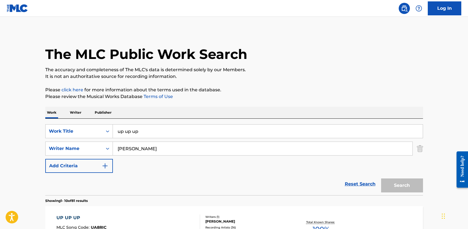
scroll to position [68, 0]
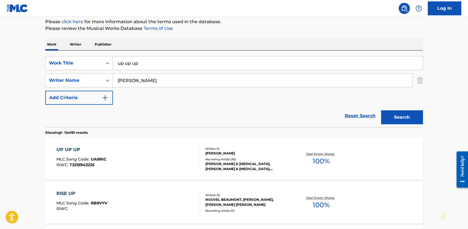
drag, startPoint x: 140, startPoint y: 65, endPoint x: 32, endPoint y: 64, distance: 108.5
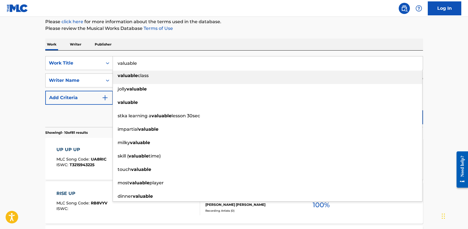
type input "valuable"
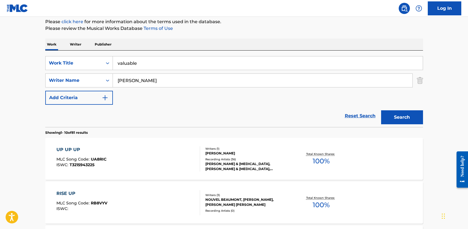
type input "[PERSON_NAME]"
click at [415, 115] on button "Search" at bounding box center [402, 117] width 42 height 14
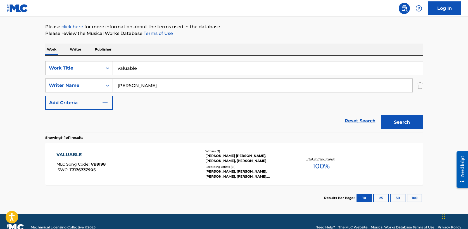
scroll to position [75, 0]
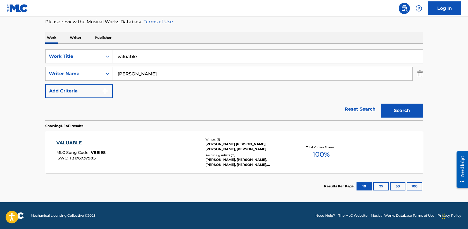
click at [71, 143] on div "VALUABLE" at bounding box center [80, 143] width 49 height 7
